Goal: Transaction & Acquisition: Purchase product/service

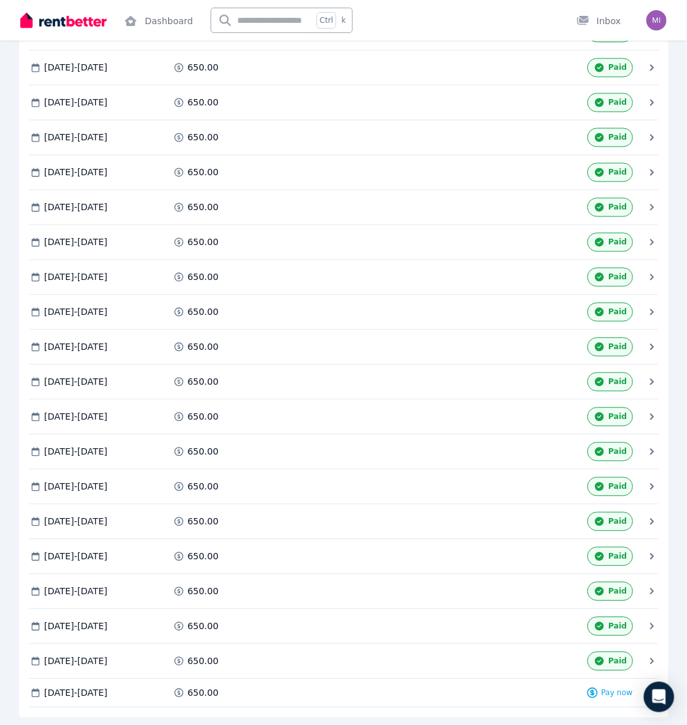
scroll to position [759, 0]
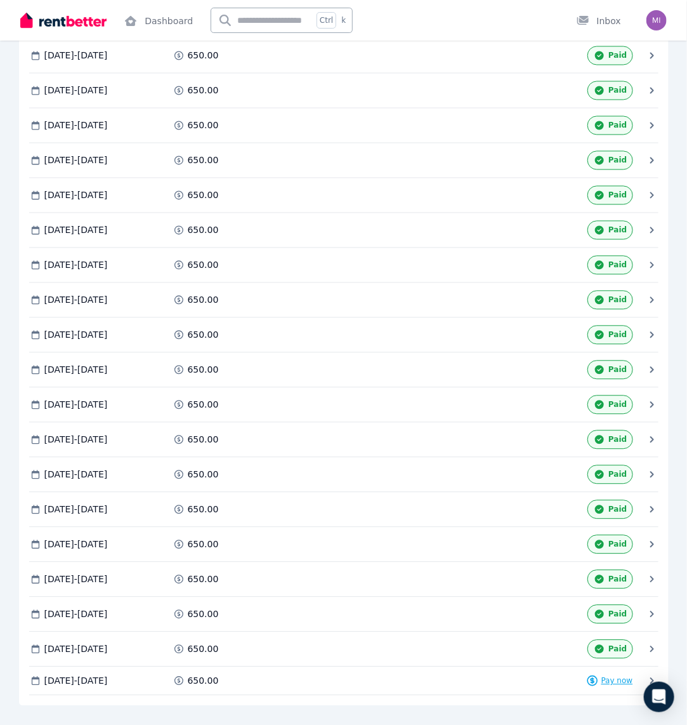
click at [617, 676] on span "Pay now" at bounding box center [617, 681] width 32 height 10
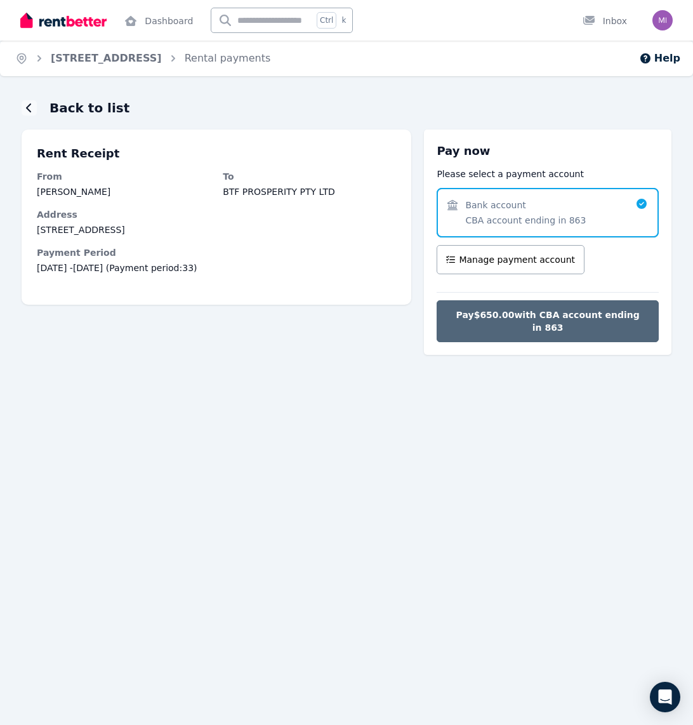
click at [553, 313] on span "Pay $650.00 with CBA account ending in 863" at bounding box center [547, 320] width 195 height 25
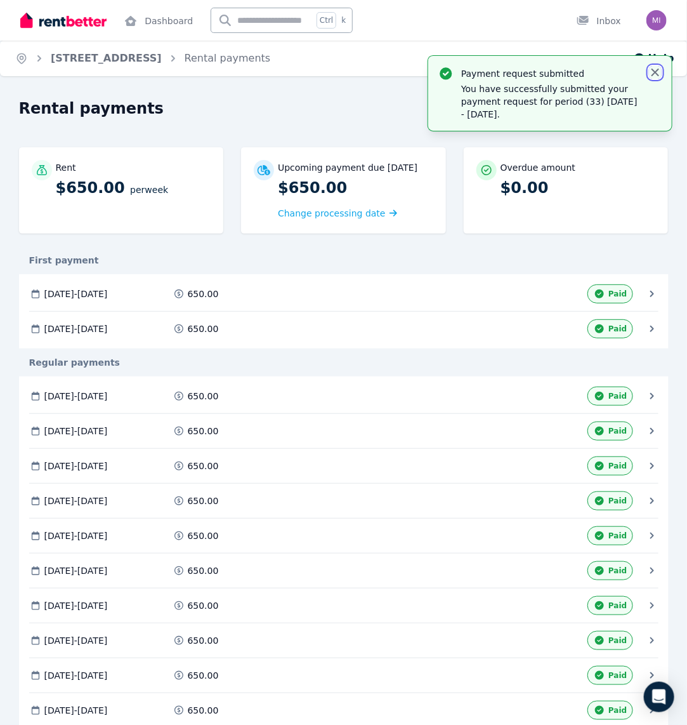
click at [655, 72] on icon "button" at bounding box center [656, 73] width 8 height 8
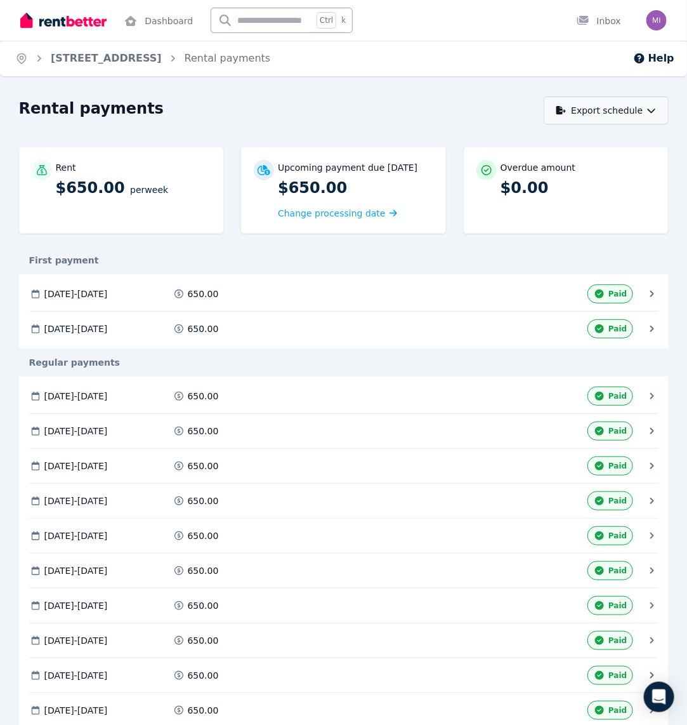
click at [652, 115] on button "Export schedule" at bounding box center [606, 110] width 125 height 28
click at [572, 143] on p "PDF" at bounding box center [566, 143] width 27 height 13
